Goal: Navigation & Orientation: Find specific page/section

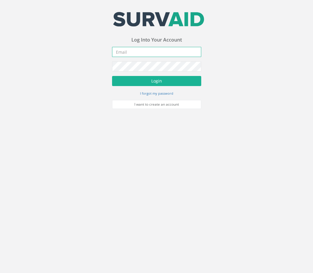
click at [139, 53] on input "email" at bounding box center [156, 52] width 89 height 10
type input "[PERSON_NAME][EMAIL_ADDRESS][PERSON_NAME][DOMAIN_NAME]"
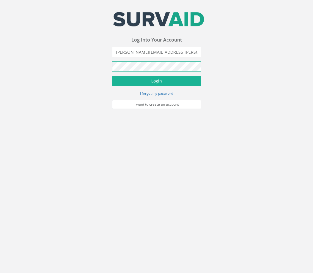
click at [112, 76] on button "Login" at bounding box center [156, 81] width 89 height 10
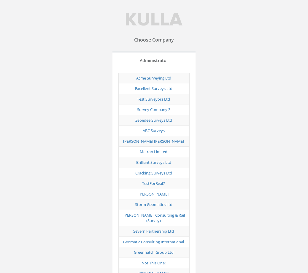
scroll to position [2541, 0]
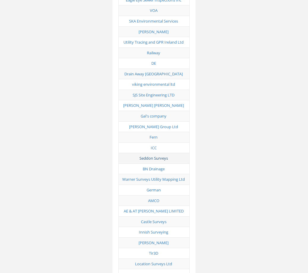
click at [159, 156] on link "Seddon Surveys" at bounding box center [154, 158] width 29 height 5
